Goal: Task Accomplishment & Management: Complete application form

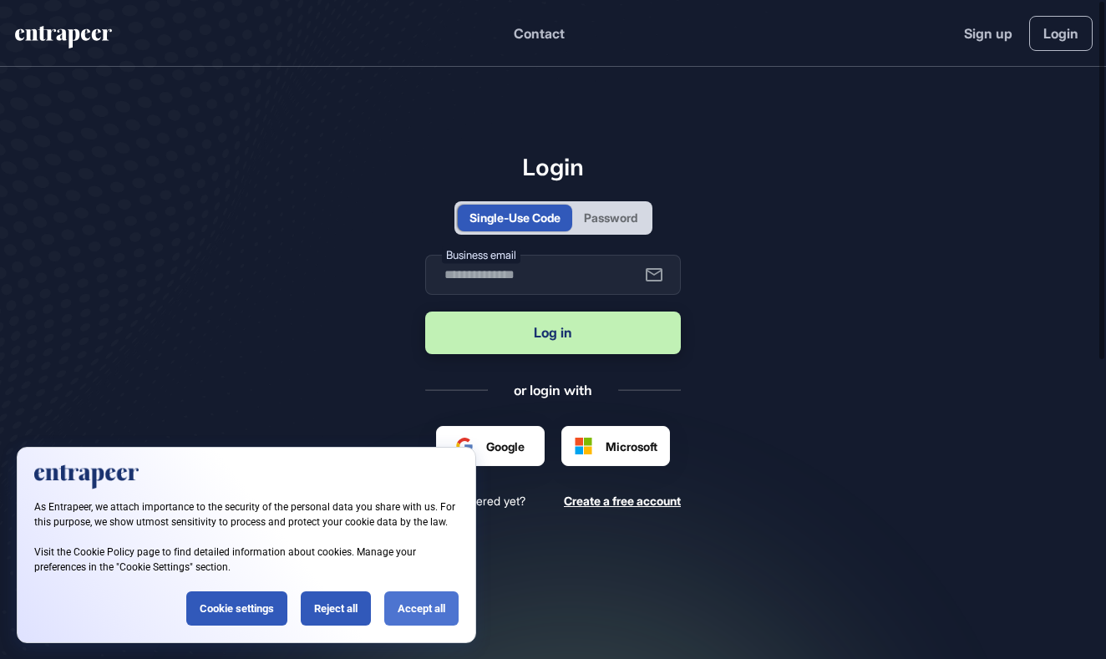
click at [423, 605] on div "Accept all" at bounding box center [421, 608] width 74 height 34
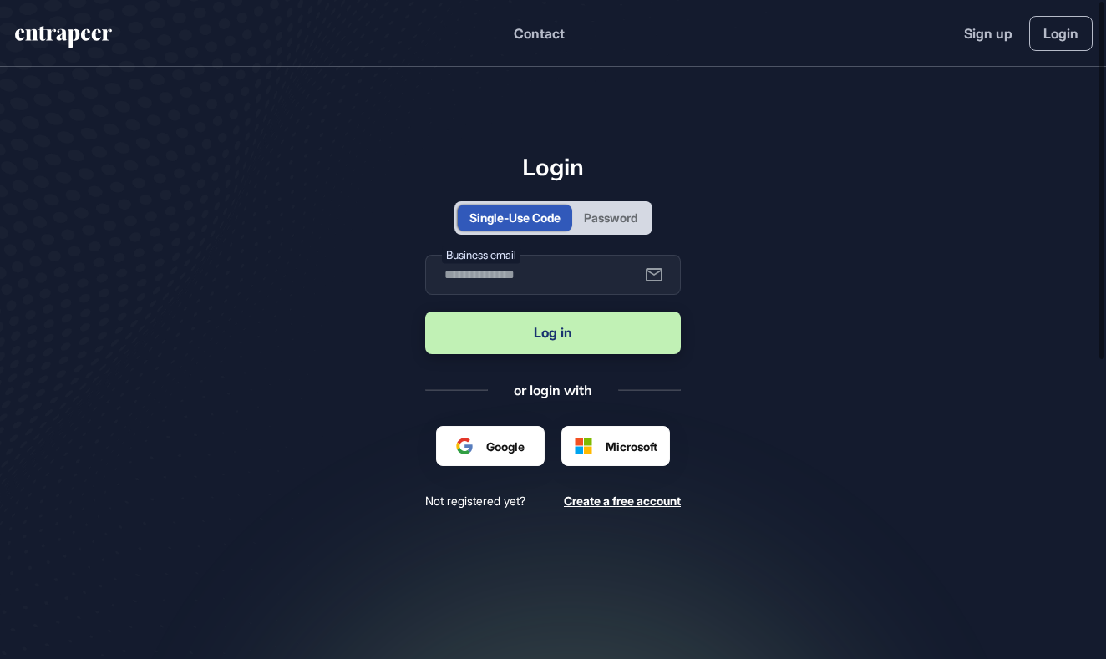
click at [619, 227] on div "Password" at bounding box center [610, 218] width 77 height 27
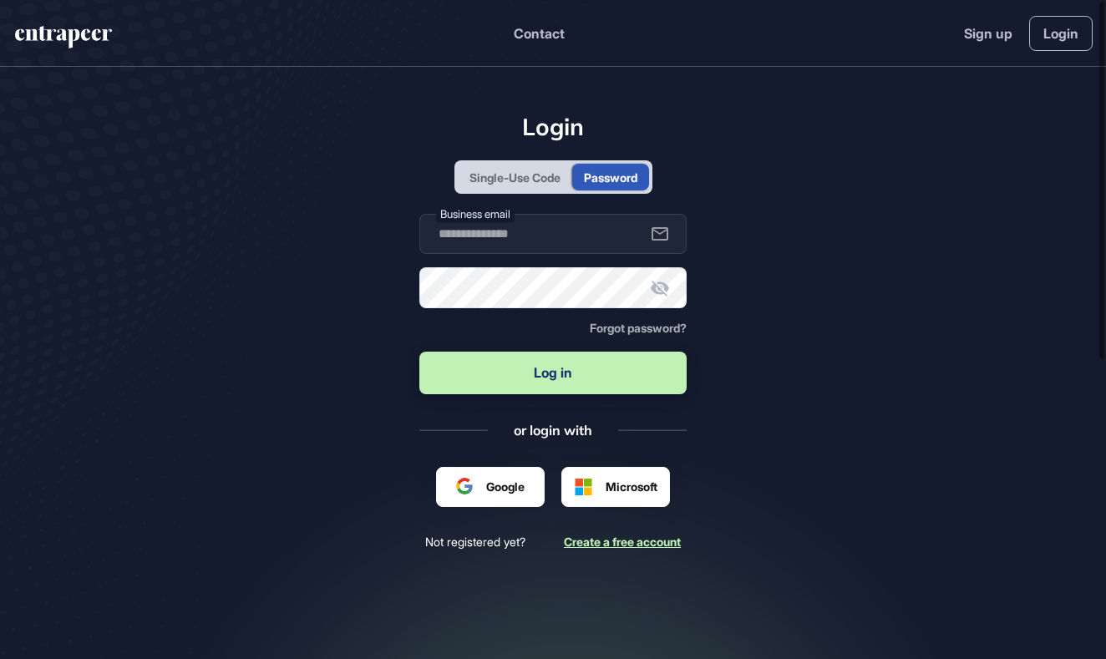
click at [649, 541] on span "Create a free account" at bounding box center [622, 541] width 117 height 14
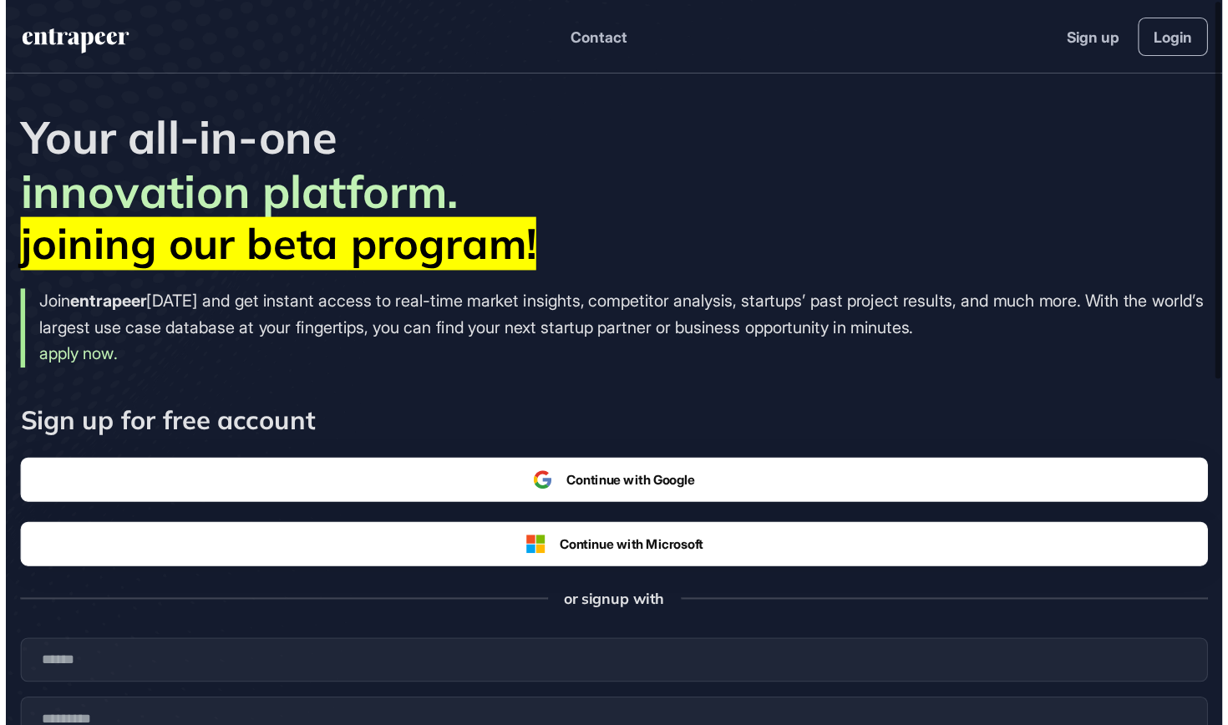
scroll to position [725, 1228]
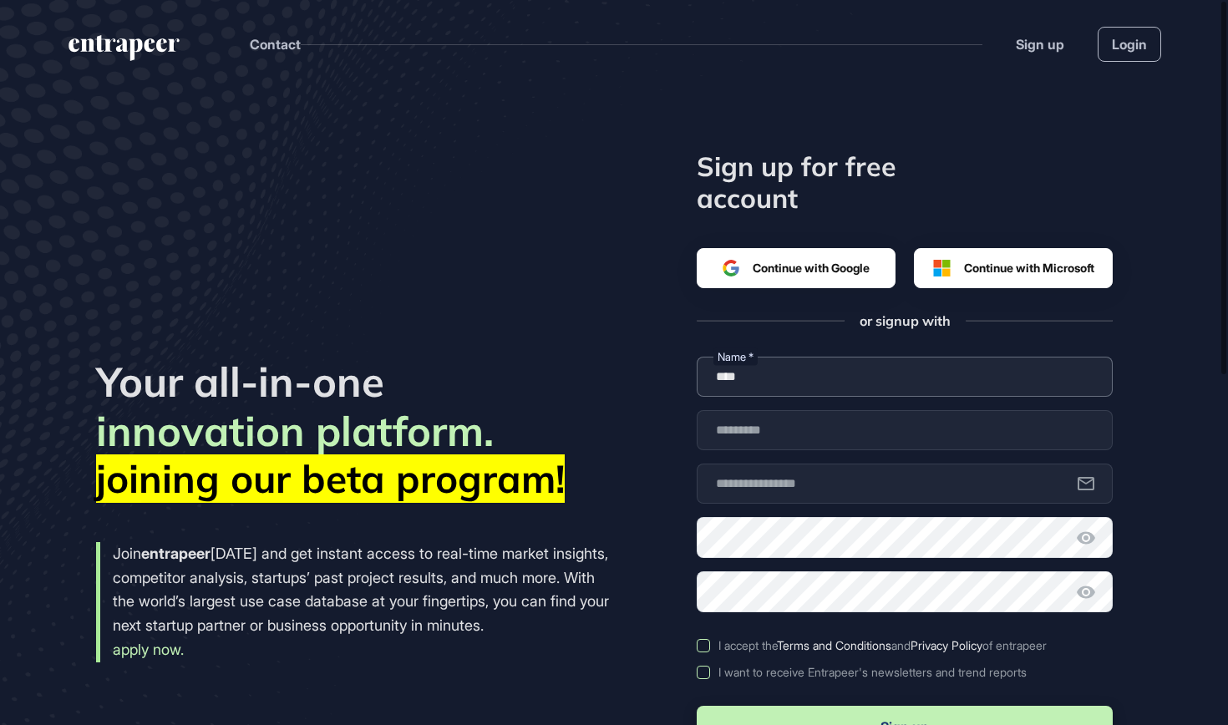
type input "****"
type input "*****"
type input "**********"
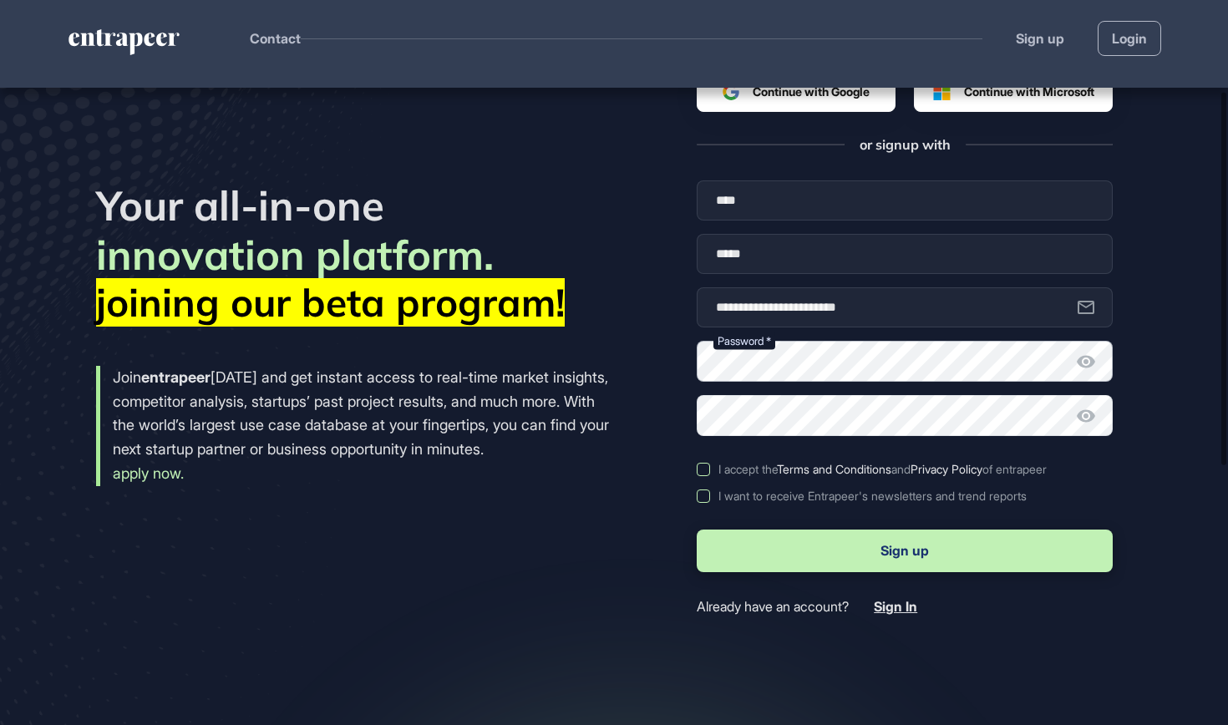
scroll to position [177, 0]
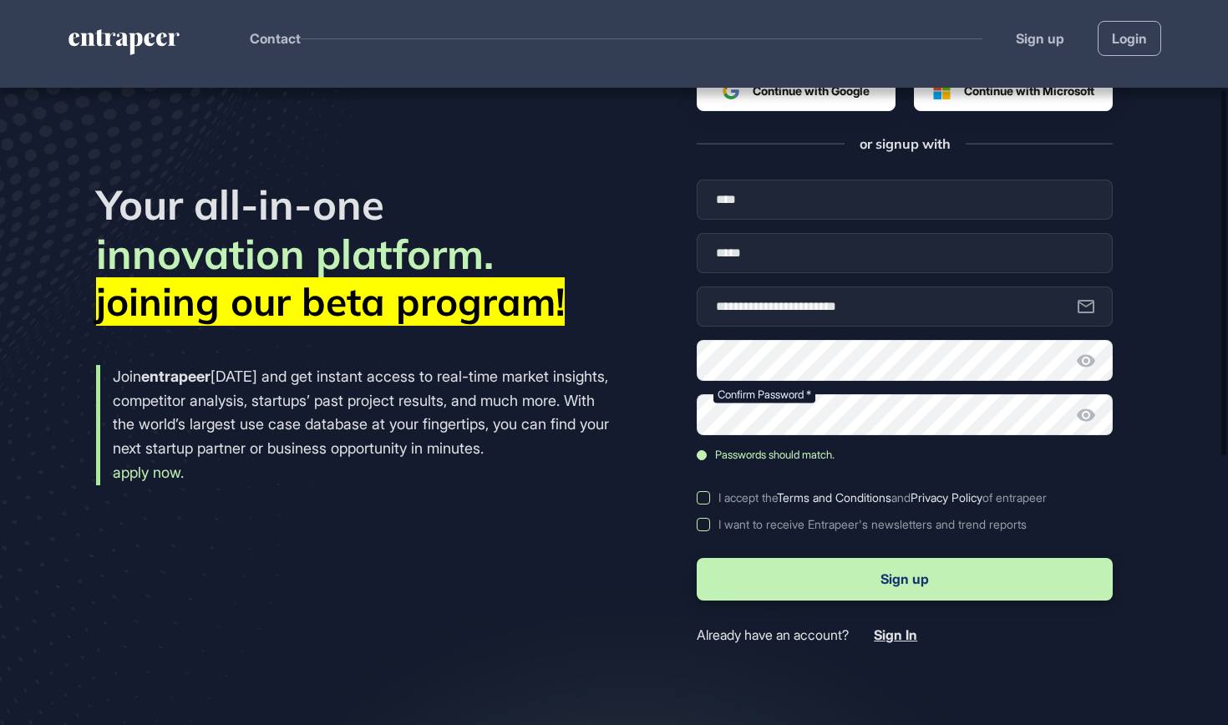
click at [1085, 365] on icon at bounding box center [1086, 361] width 20 height 20
click at [702, 499] on label "I accept the Terms and Conditions and Privacy Policy of entrapeer" at bounding box center [904, 497] width 416 height 13
click at [703, 524] on label "I want to receive Entrapeer's newsletters and trend reports" at bounding box center [904, 524] width 416 height 13
click at [868, 580] on button "Sign up" at bounding box center [904, 579] width 416 height 43
click at [916, 587] on button "Sign up" at bounding box center [904, 579] width 416 height 43
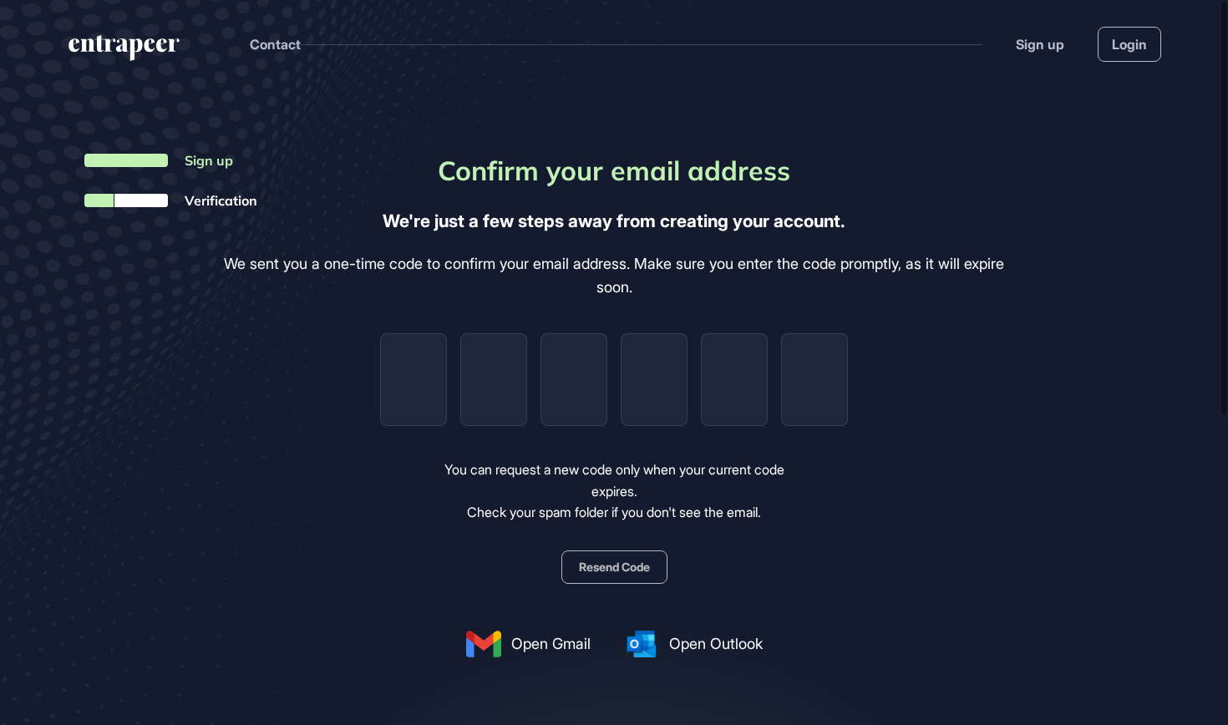
click at [612, 564] on button "Resend Code" at bounding box center [614, 566] width 106 height 33
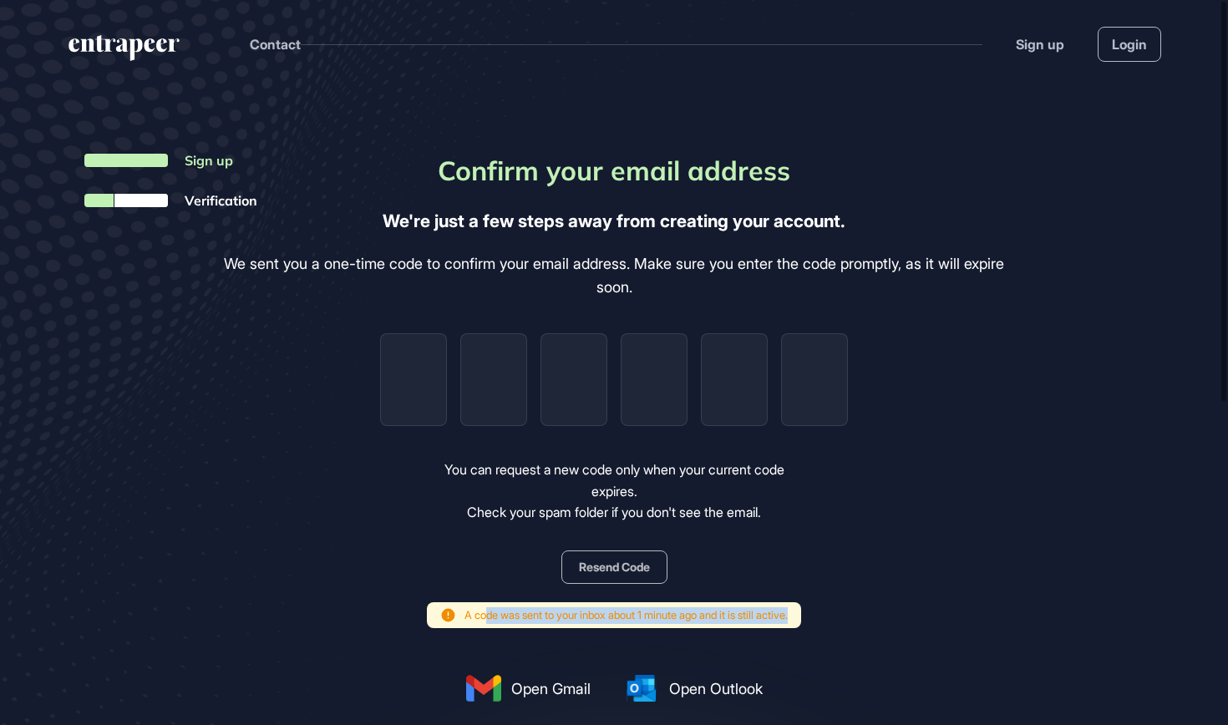
drag, startPoint x: 471, startPoint y: 610, endPoint x: 761, endPoint y: 620, distance: 289.9
click at [761, 620] on span "A code was sent to your inbox about 1 minute ago and it is still active." at bounding box center [625, 615] width 323 height 17
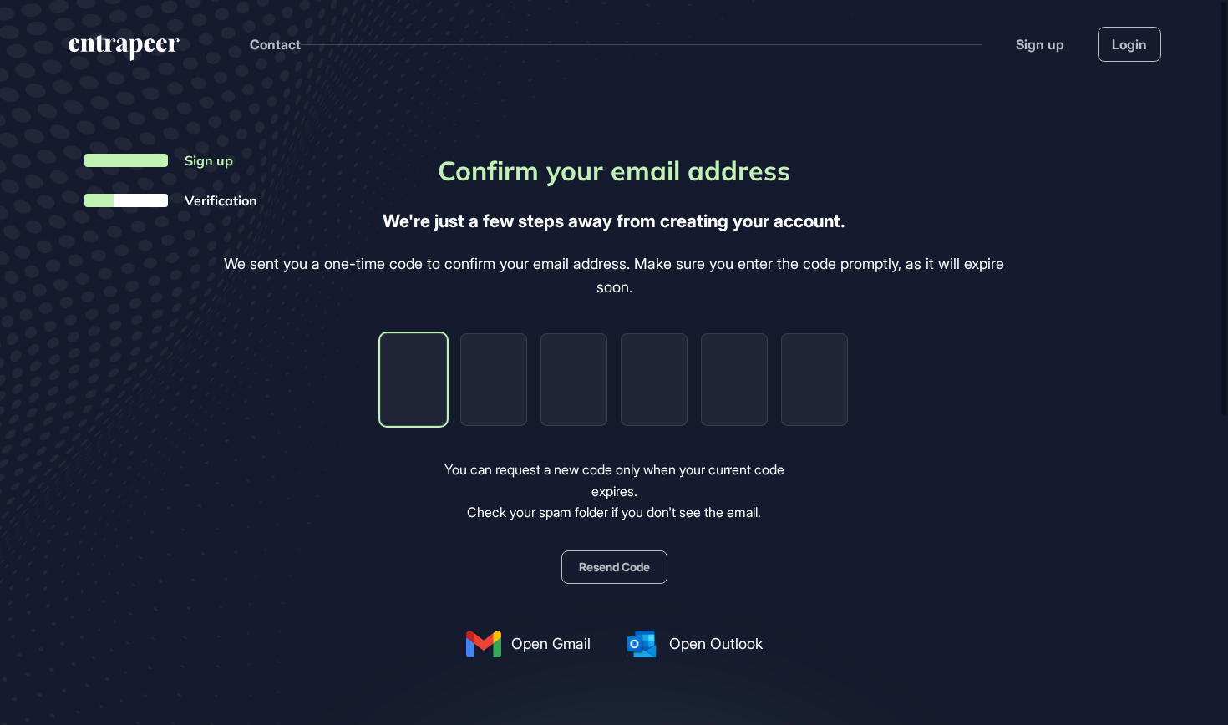
click at [417, 373] on input "tel" at bounding box center [413, 379] width 67 height 93
type input "*"
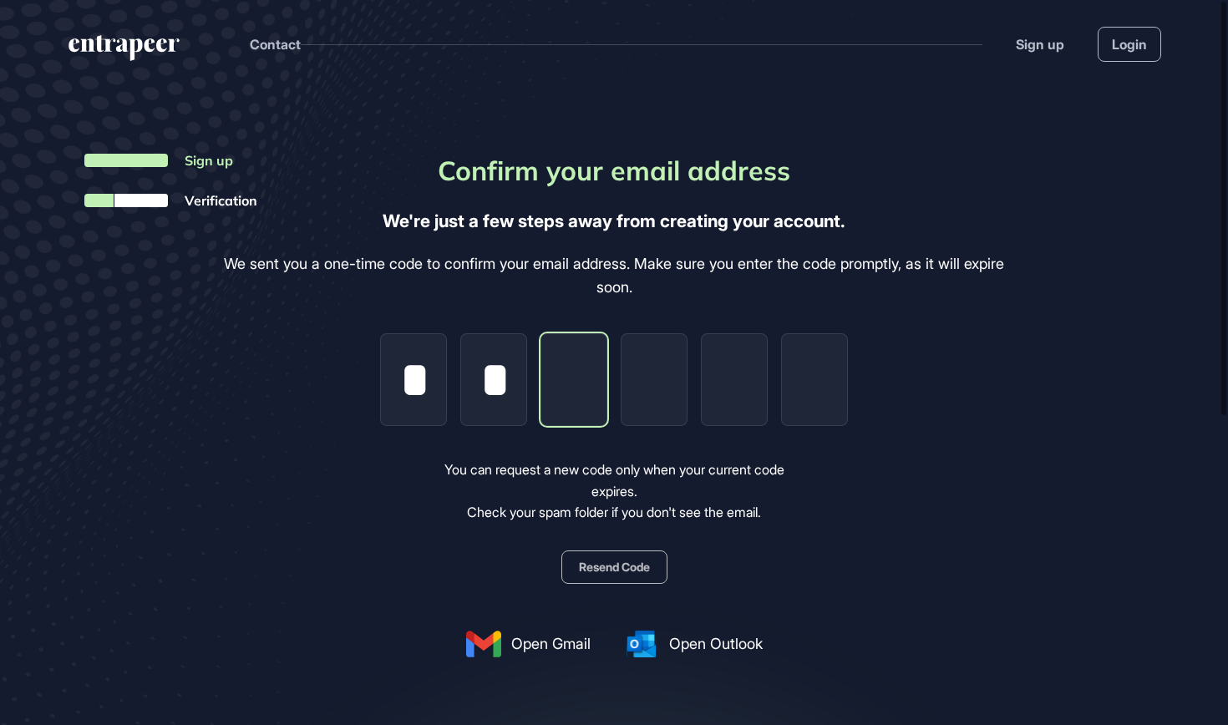
type input "*"
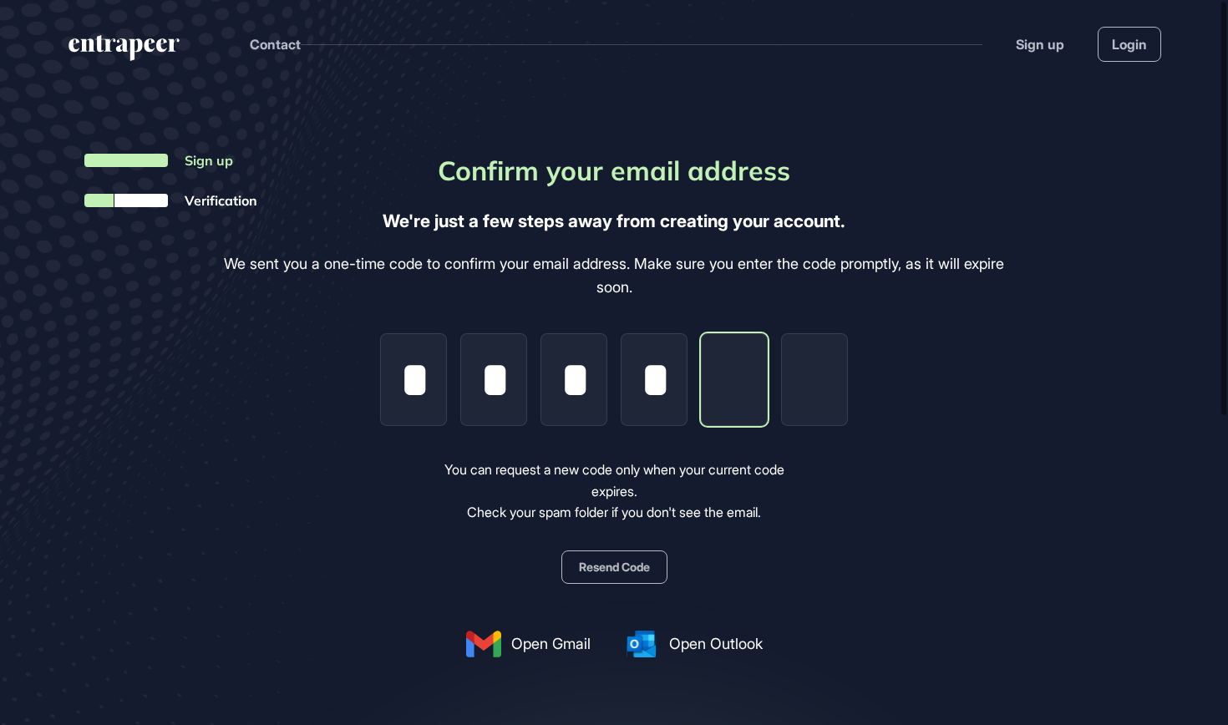
type input "*"
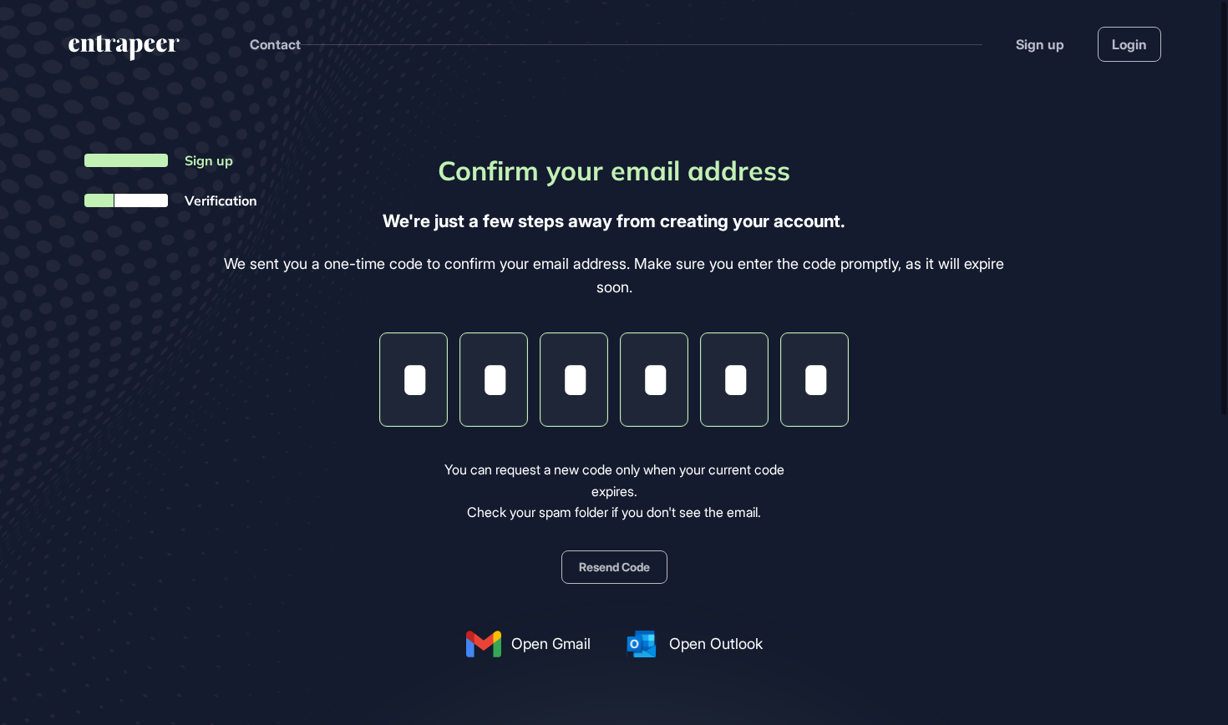
click at [635, 562] on button "Resend Code" at bounding box center [614, 566] width 106 height 33
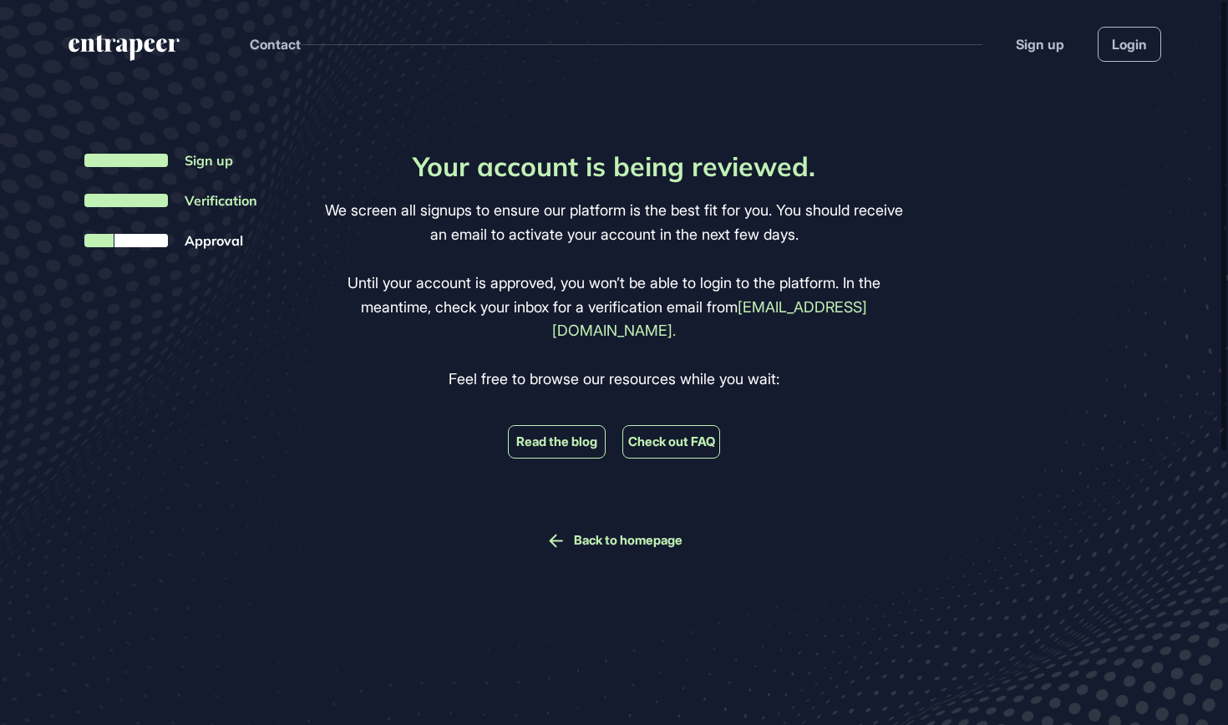
click at [557, 425] on li "Read the blog" at bounding box center [557, 441] width 98 height 33
click at [553, 434] on link "Read the blog" at bounding box center [556, 441] width 81 height 15
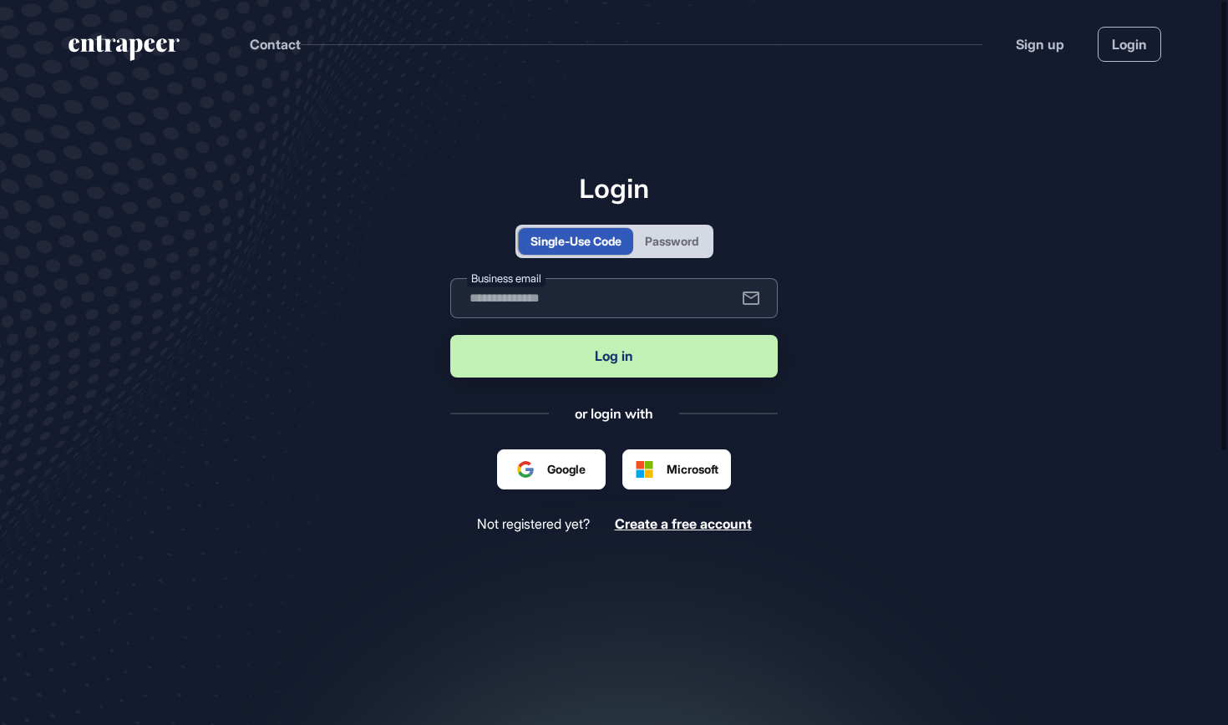
type input "**********"
click at [672, 243] on div "Password" at bounding box center [671, 241] width 53 height 18
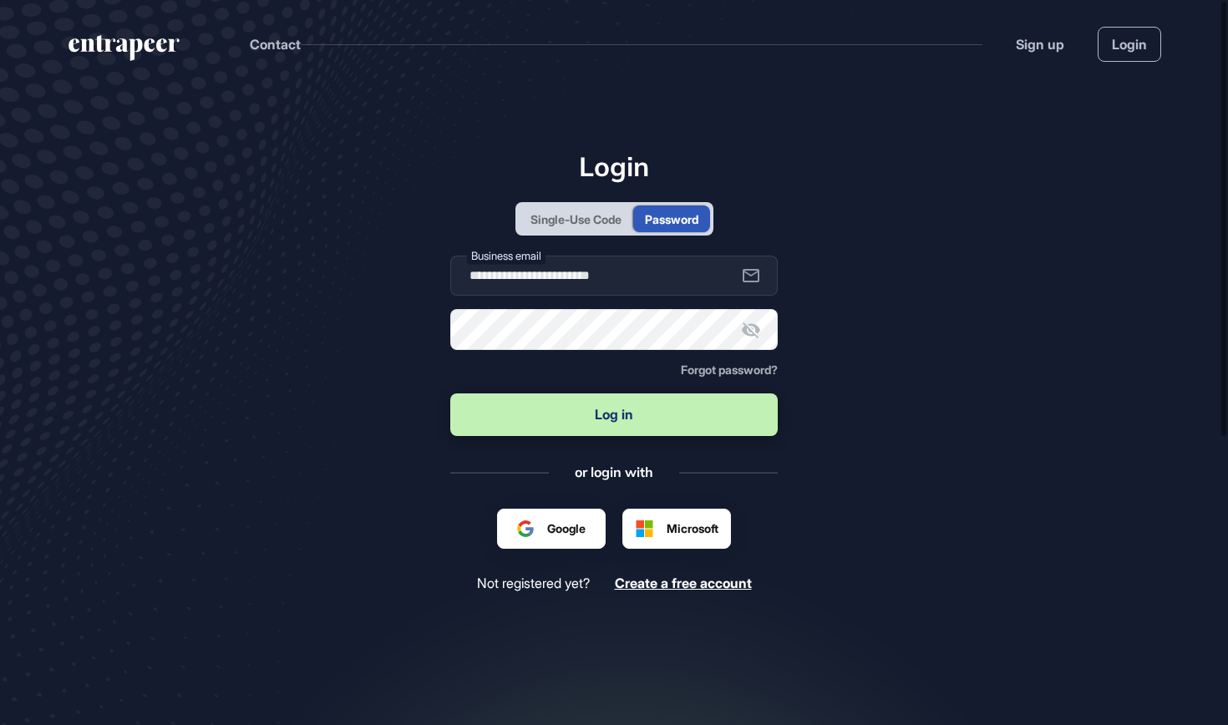
click at [582, 352] on form "**********" at bounding box center [613, 348] width 327 height 184
click at [742, 327] on icon at bounding box center [751, 330] width 20 height 20
click at [609, 421] on button "Log in" at bounding box center [613, 414] width 327 height 43
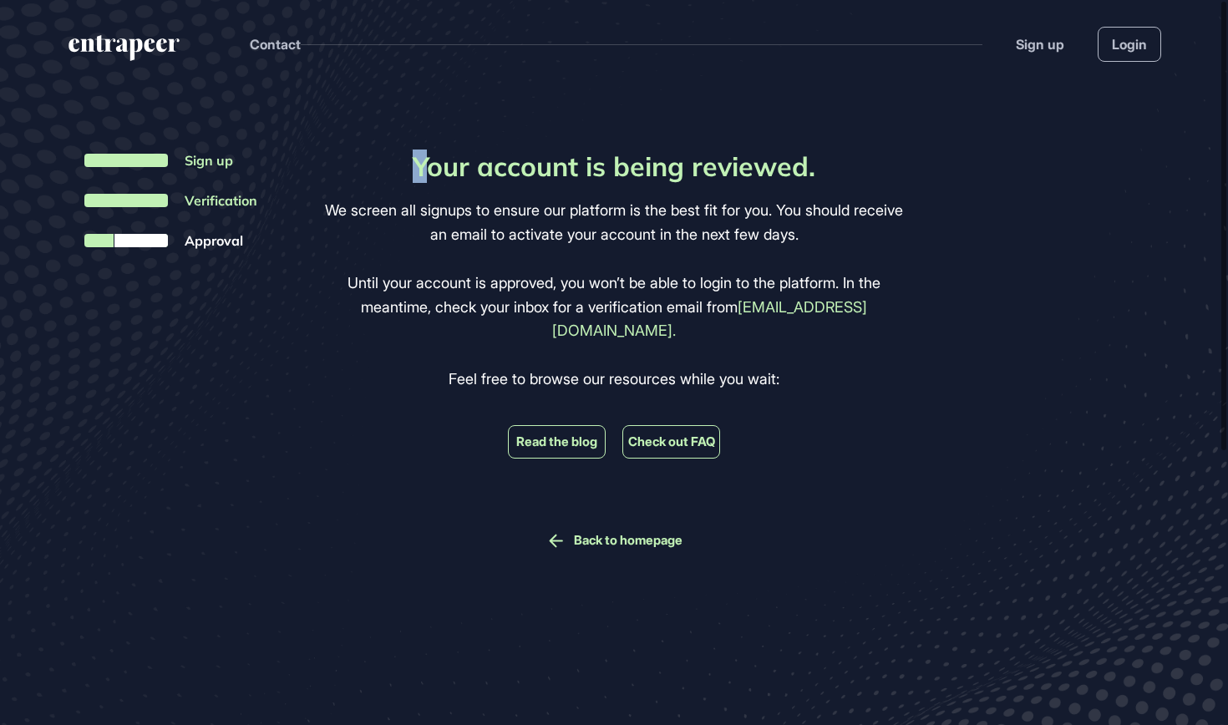
drag, startPoint x: 413, startPoint y: 161, endPoint x: 432, endPoint y: 171, distance: 20.9
click at [432, 171] on h1 "Your account is being reviewed." at bounding box center [614, 166] width 402 height 32
click at [419, 165] on h1 "Your account is being reviewed." at bounding box center [614, 166] width 402 height 32
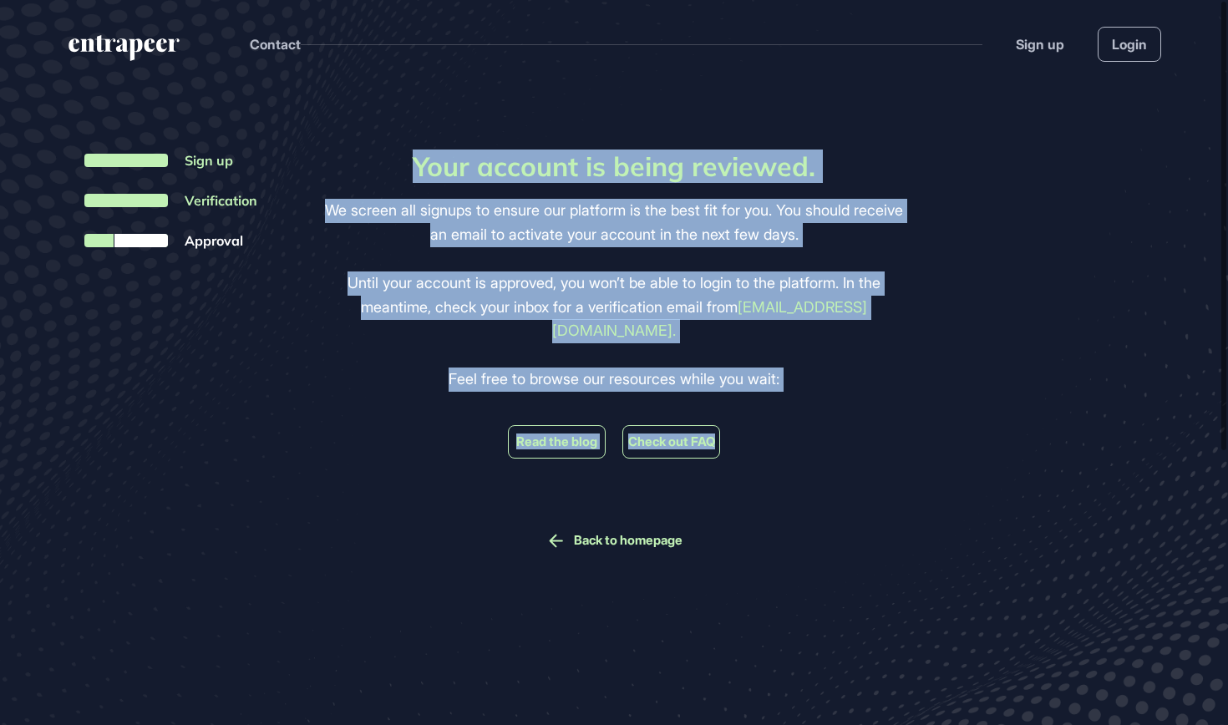
drag, startPoint x: 414, startPoint y: 165, endPoint x: 787, endPoint y: 500, distance: 502.0
click at [787, 500] on div "Your account is being reviewed. We screen all signups to ensure our platform is…" at bounding box center [614, 350] width 589 height 401
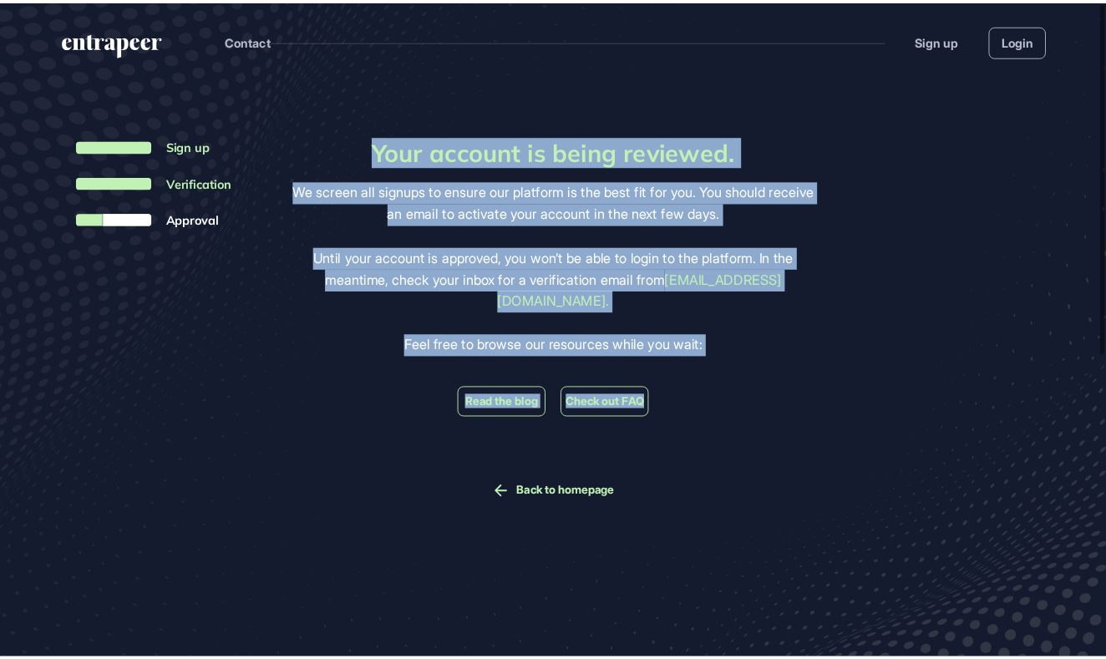
scroll to position [659, 1106]
